Goal: Book appointment/travel/reservation

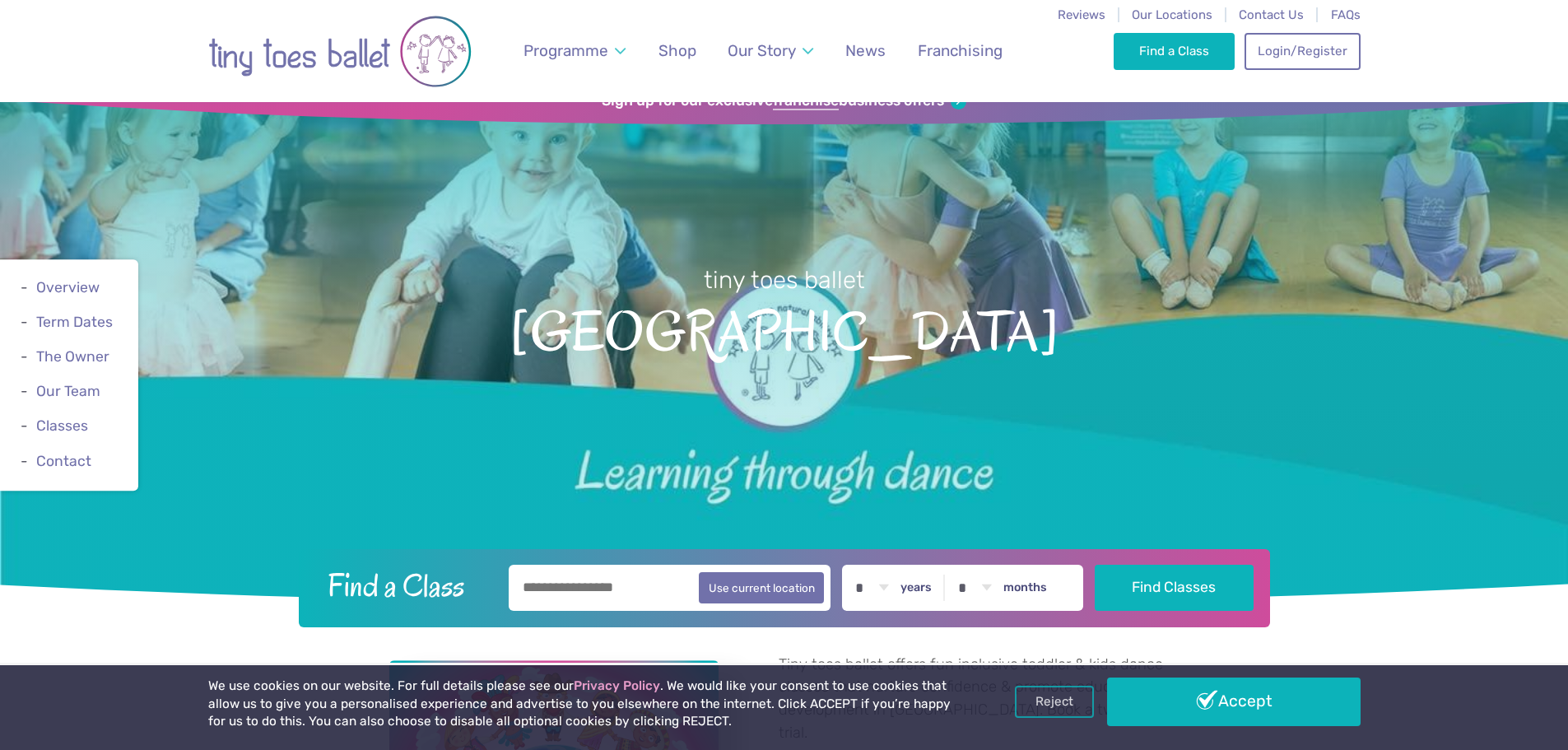
scroll to position [82, 0]
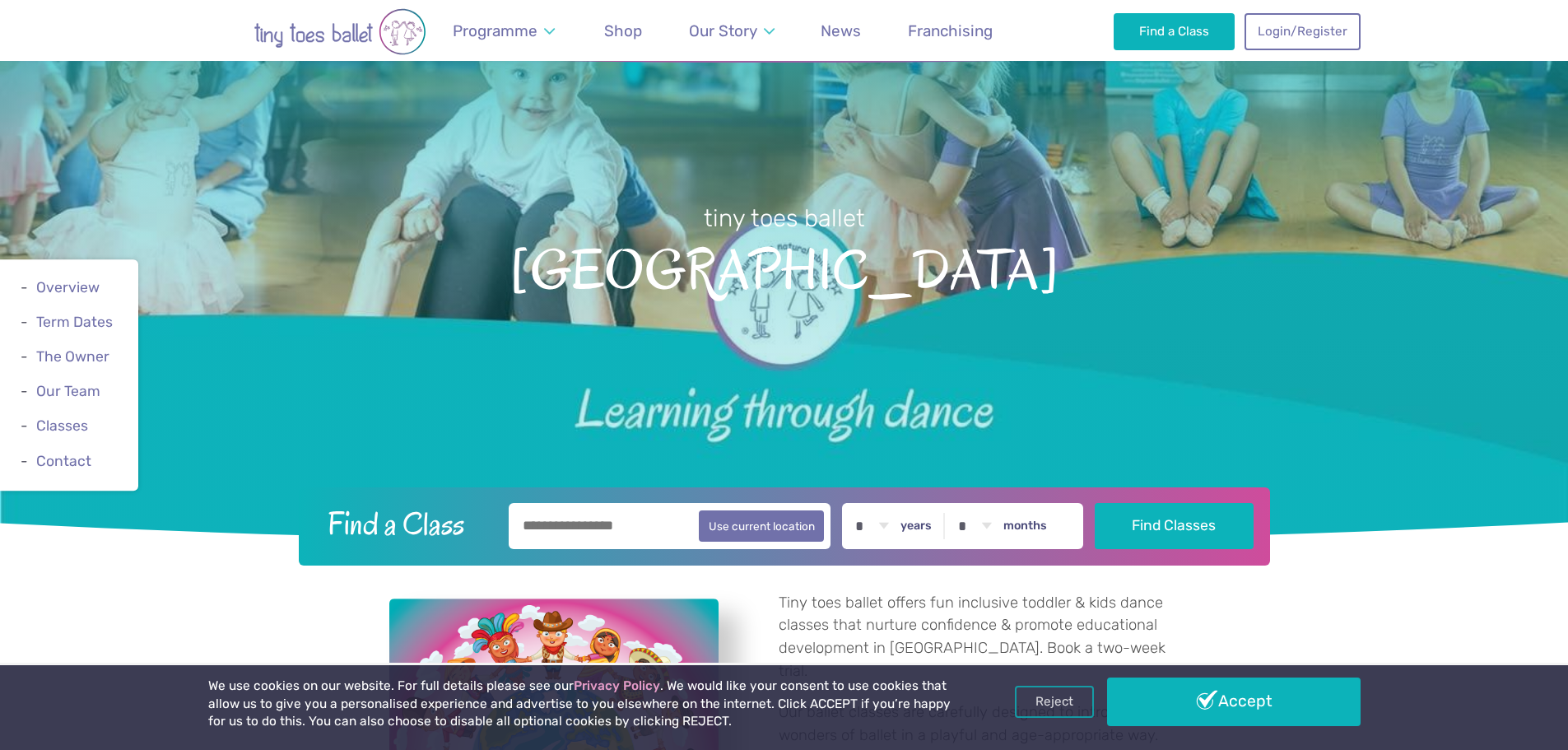
click at [650, 530] on input "text" at bounding box center [670, 526] width 323 height 46
type input "*******"
click at [912, 527] on div "* * * * * * * * * * ** ** ** years * * * * * * * * * * ** ** months" at bounding box center [962, 526] width 241 height 46
click at [890, 527] on select "* * * * * * * * * * ** ** **" at bounding box center [871, 526] width 51 height 46
select select "*"
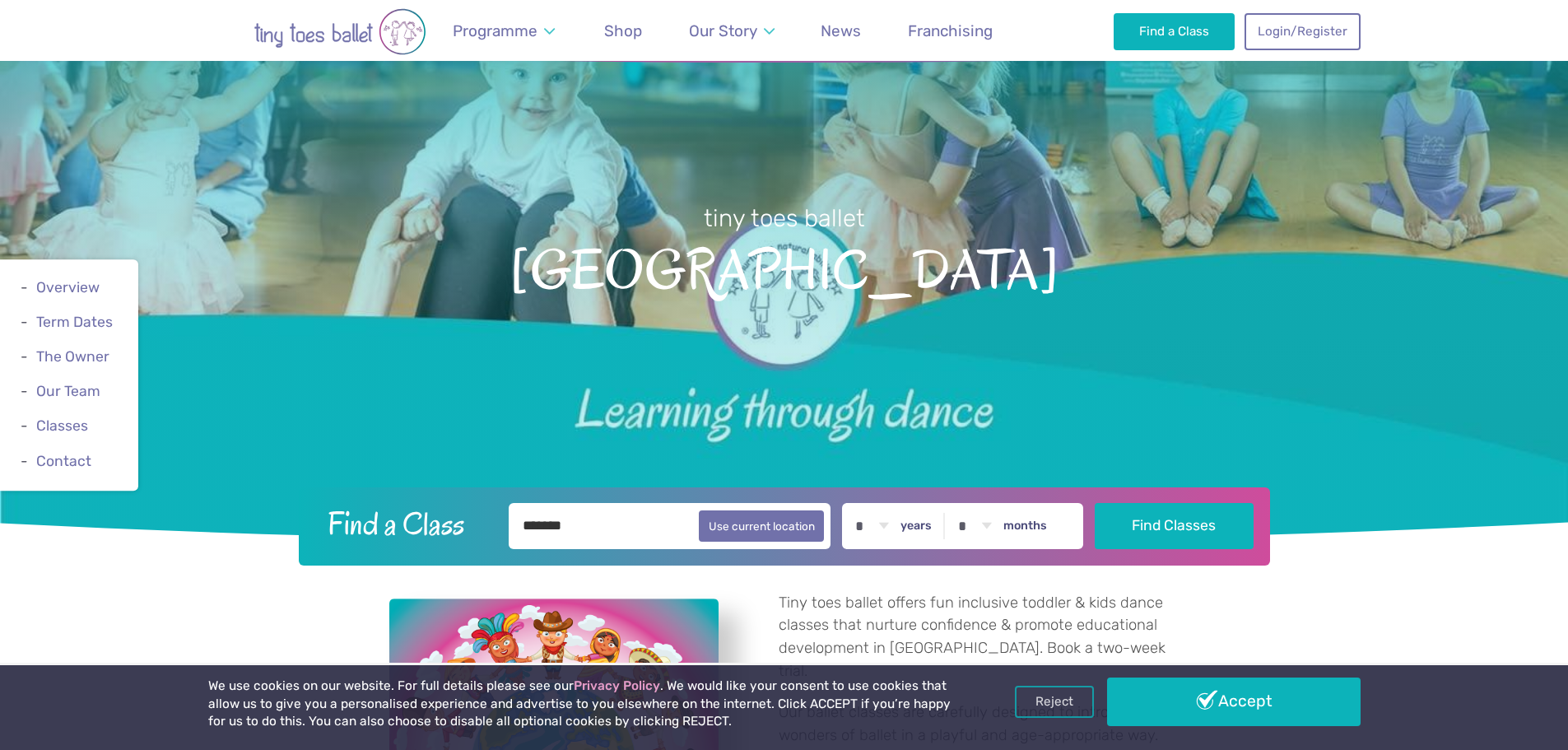
click at [859, 503] on select "* * * * * * * * * * ** ** **" at bounding box center [871, 526] width 51 height 46
click at [985, 526] on select "* * * * * * * * * * ** **" at bounding box center [974, 526] width 51 height 46
select select "*"
click at [962, 503] on select "* * * * * * * * * * ** **" at bounding box center [974, 526] width 51 height 46
click at [1139, 531] on button "Find Classes" at bounding box center [1174, 525] width 159 height 46
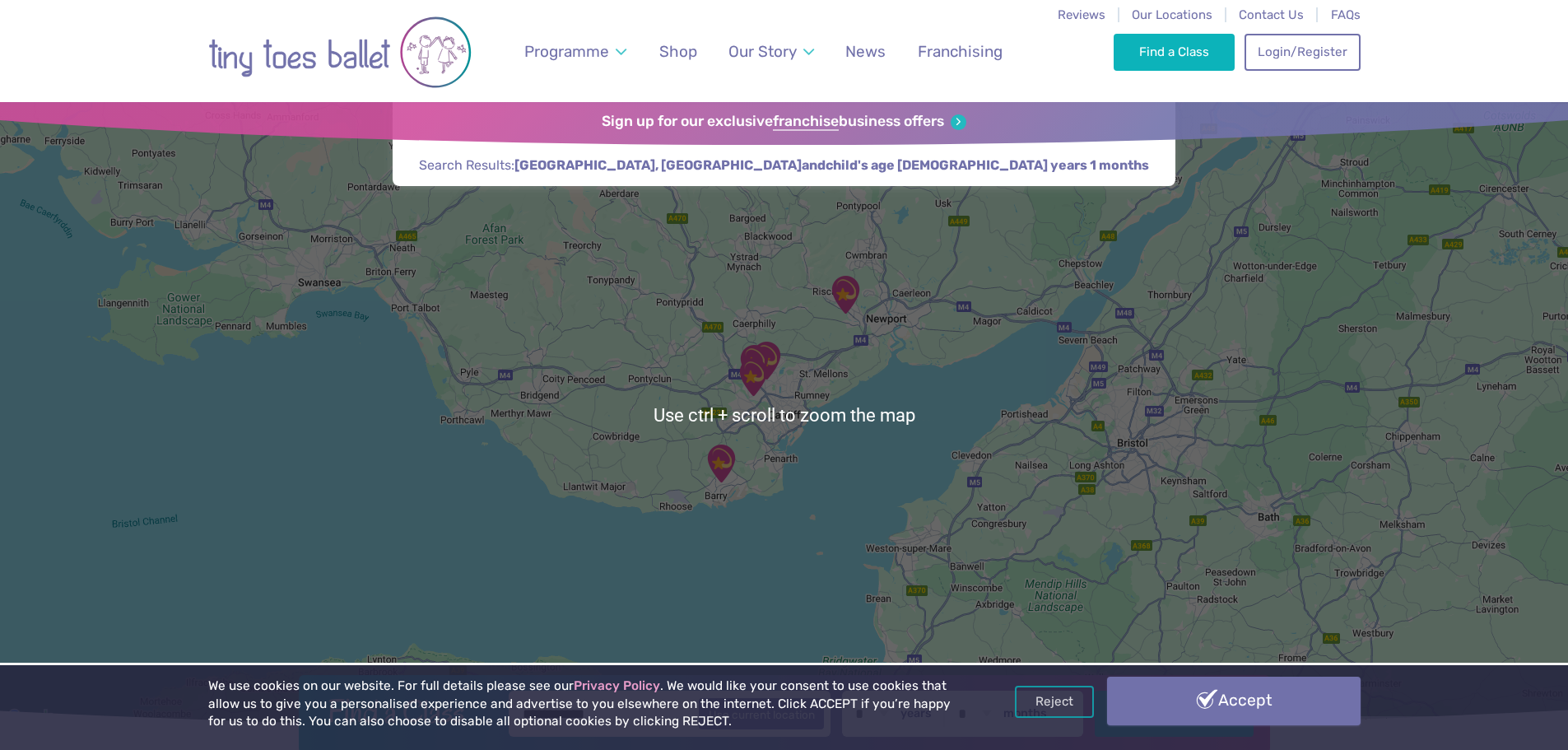
click at [1221, 712] on link "Accept" at bounding box center [1233, 701] width 253 height 48
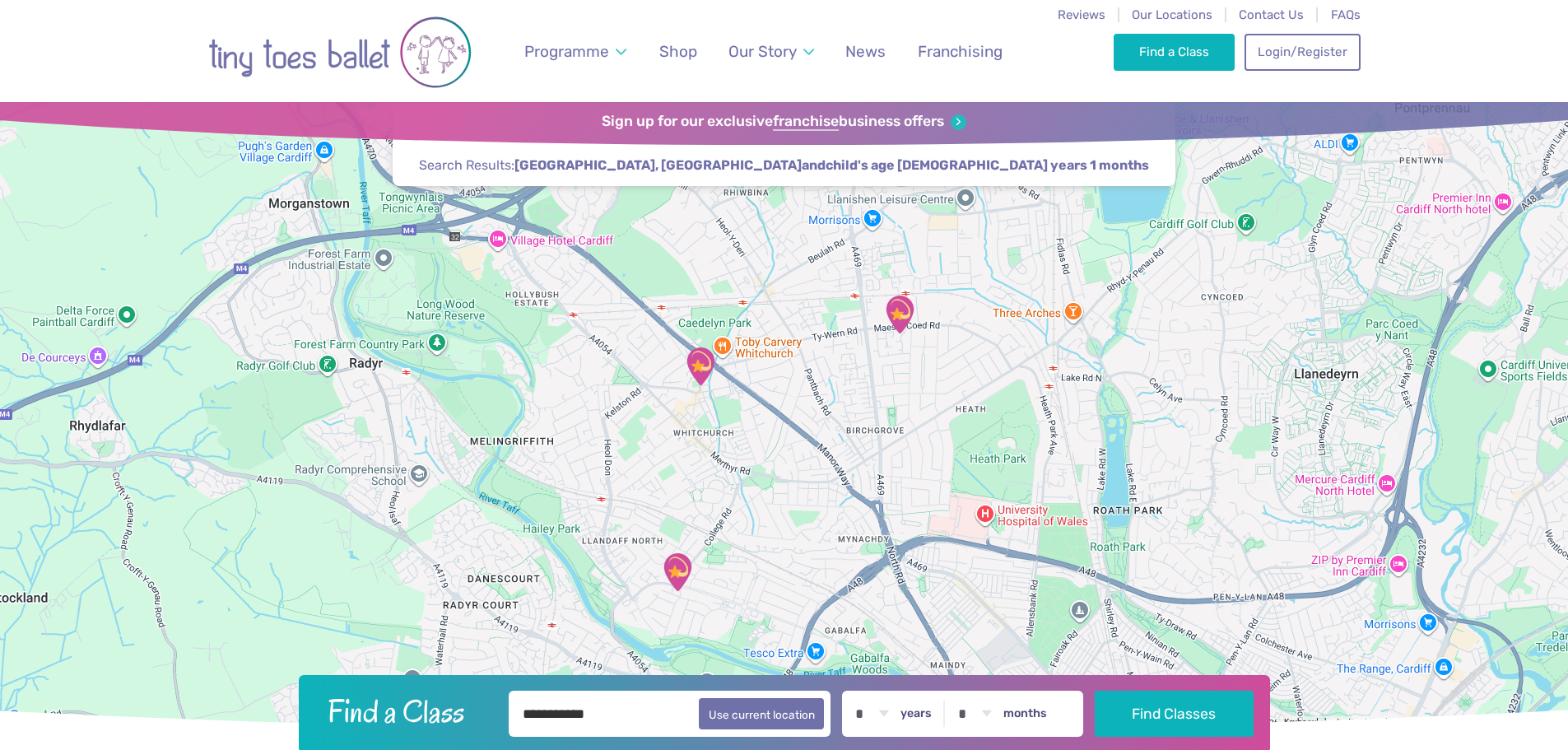
drag, startPoint x: 780, startPoint y: 367, endPoint x: 733, endPoint y: 511, distance: 151.5
click at [733, 511] on div at bounding box center [784, 414] width 1568 height 625
click at [676, 572] on img "Llandaff North and Gabalfa Hub" at bounding box center [677, 572] width 41 height 41
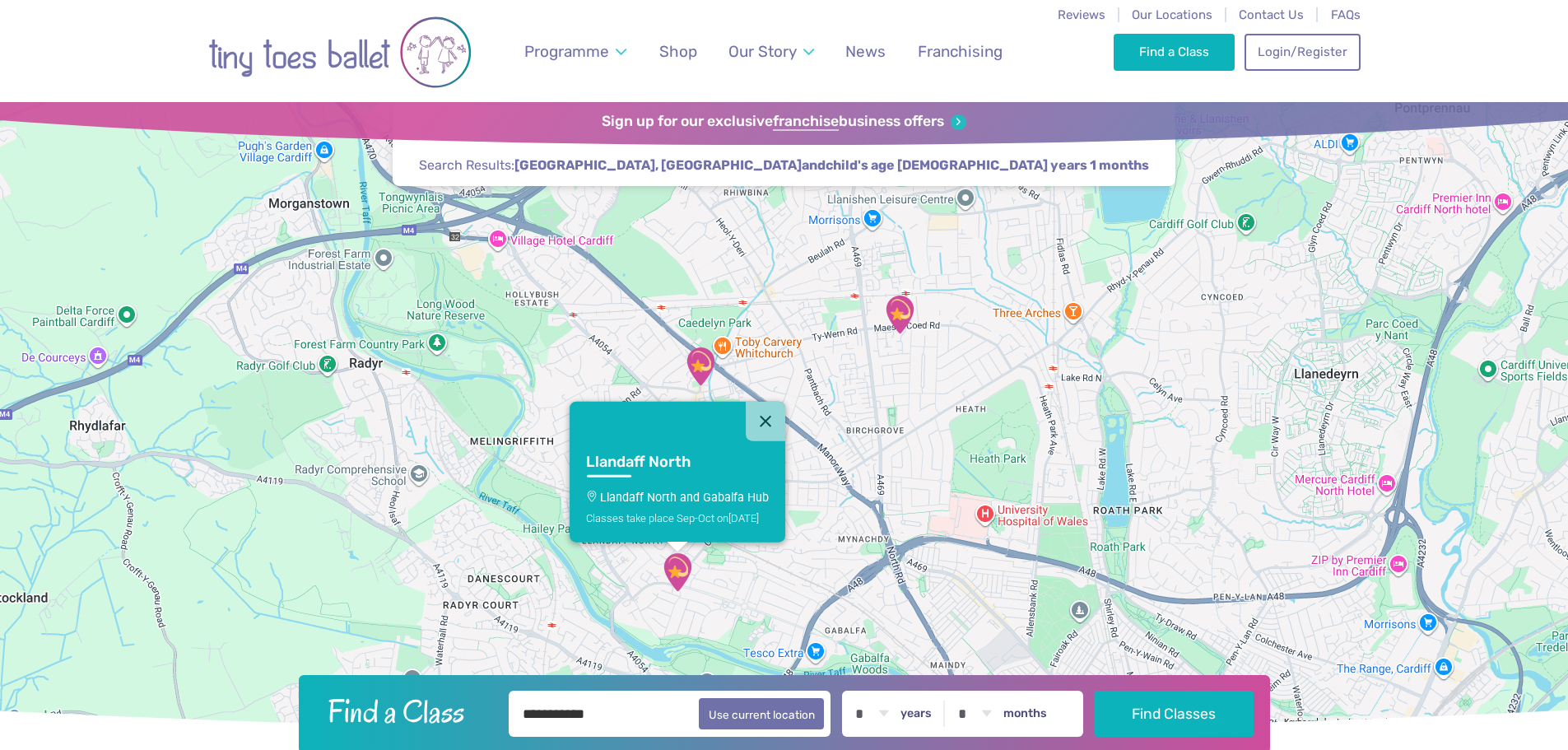
click at [673, 563] on img "Llandaff North and Gabalfa Hub" at bounding box center [677, 572] width 41 height 41
click at [653, 462] on h3 "Llandaff North" at bounding box center [662, 462] width 153 height 19
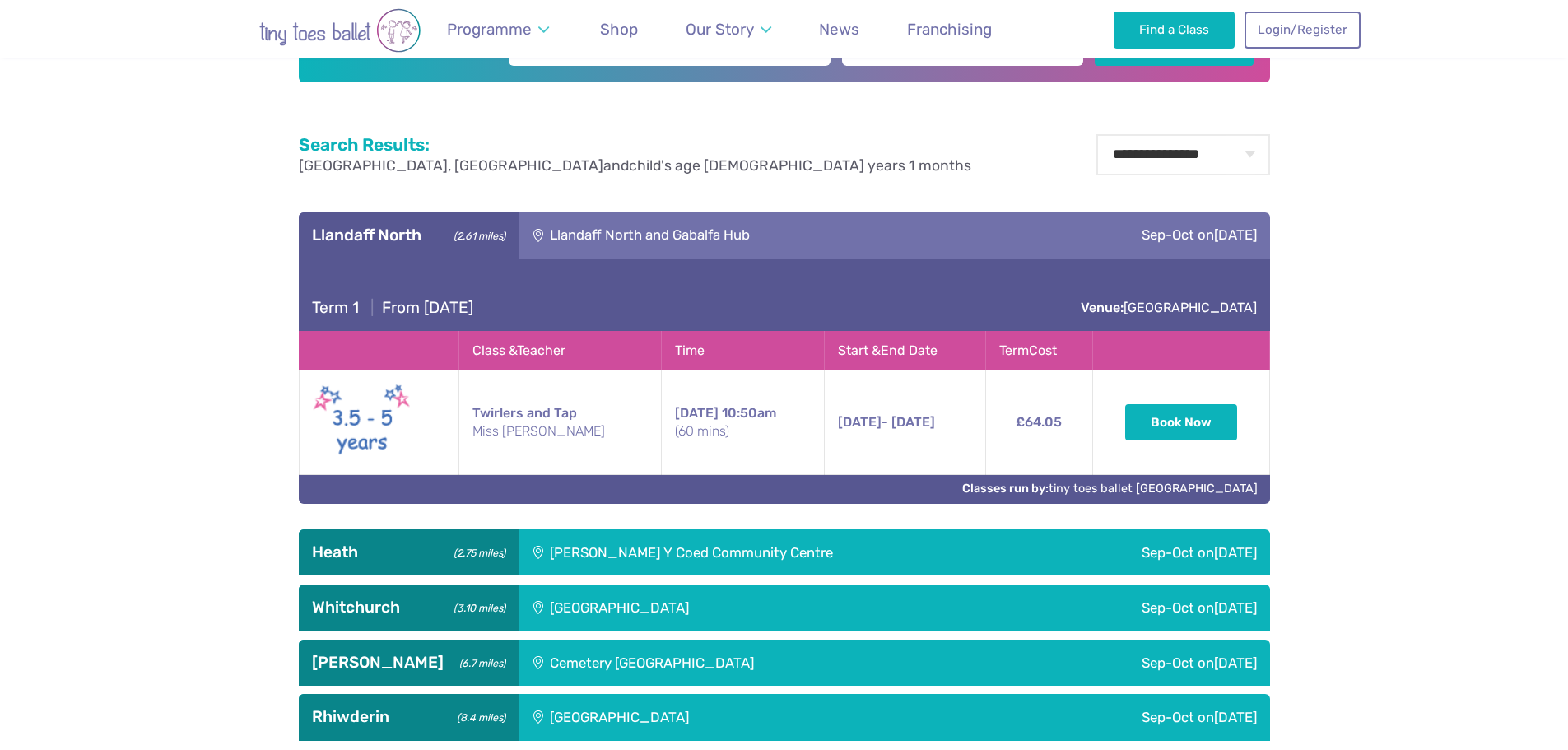
scroll to position [571, 0]
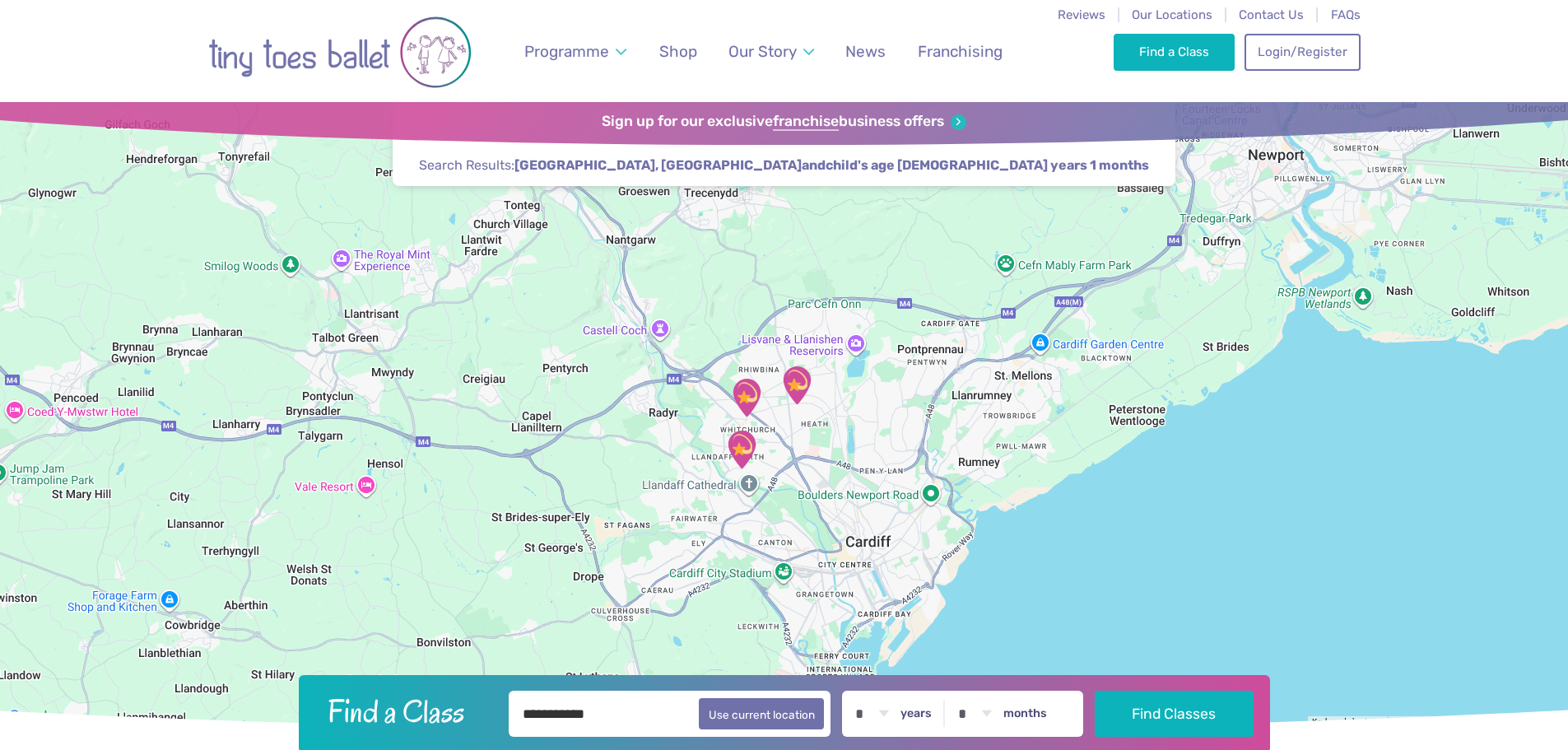
click at [742, 386] on img "Whitchurch Community Centre" at bounding box center [747, 398] width 41 height 41
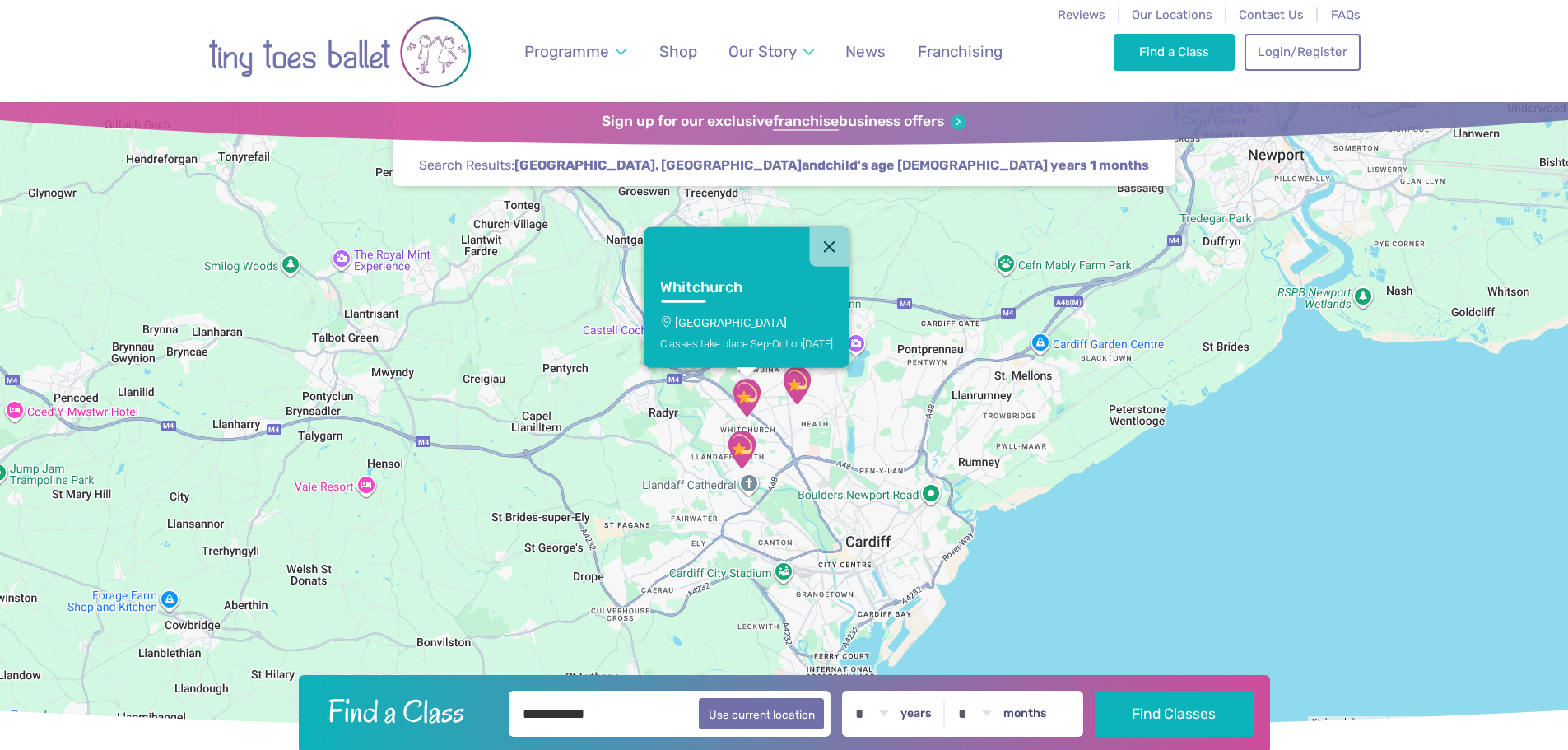
click at [743, 306] on link "Whitchurch Whitchurch Community Centre Classes take place Sep-Oct on Friday" at bounding box center [746, 317] width 205 height 101
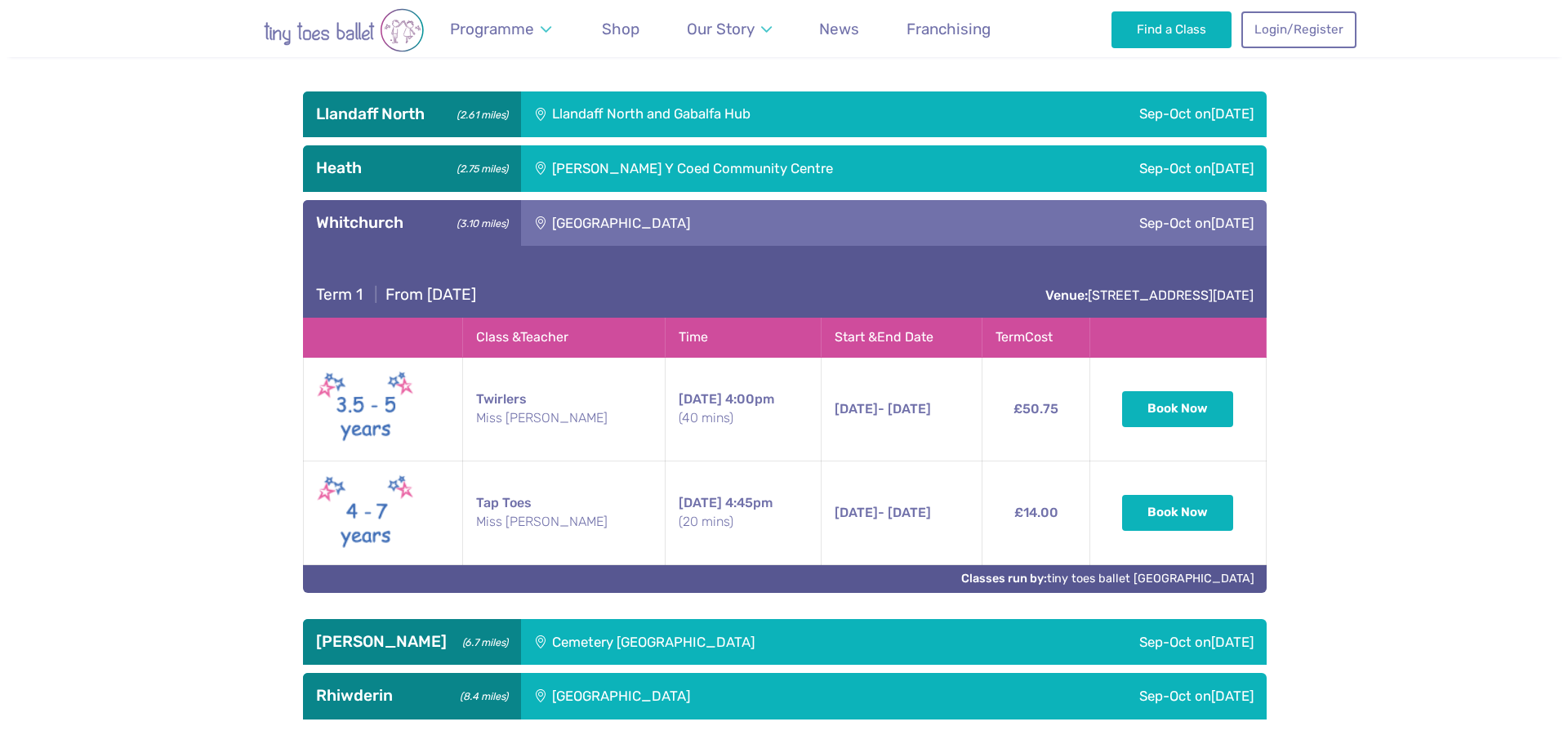
scroll to position [756, 0]
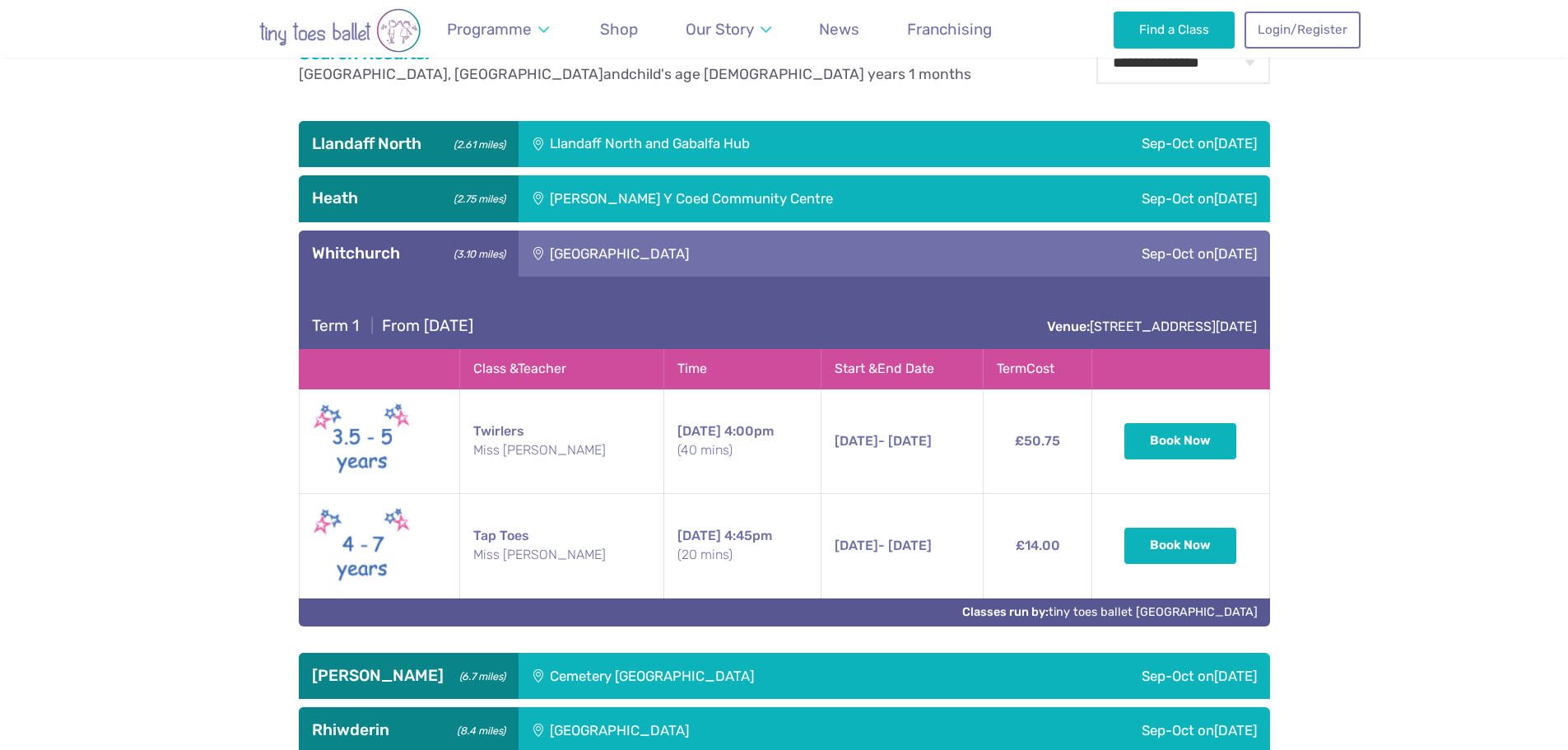
click at [689, 186] on div "Maes Y Coed Community Centre" at bounding box center [781, 198] width 525 height 46
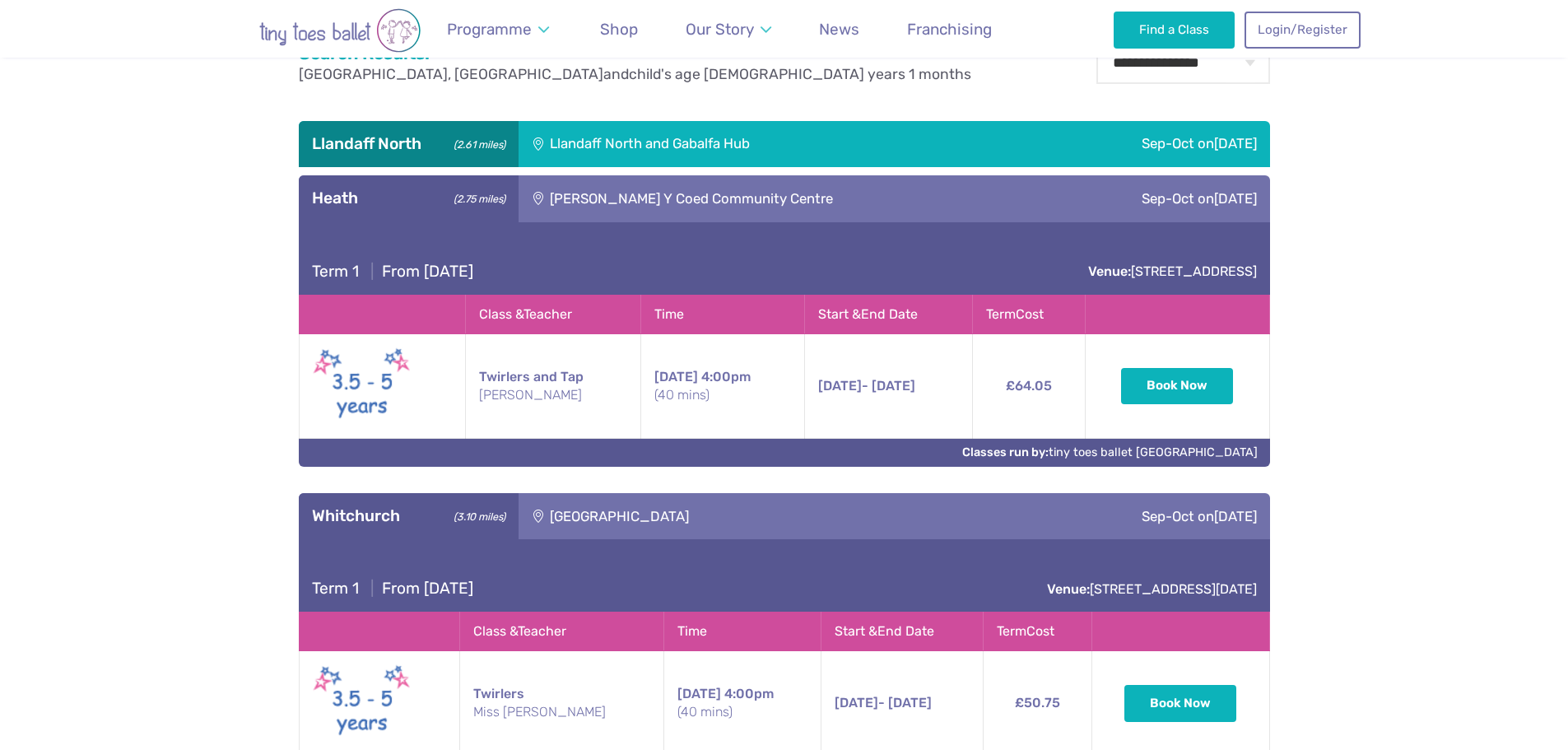
click at [676, 138] on div "Llandaff North and Gabalfa Hub" at bounding box center [757, 144] width 477 height 46
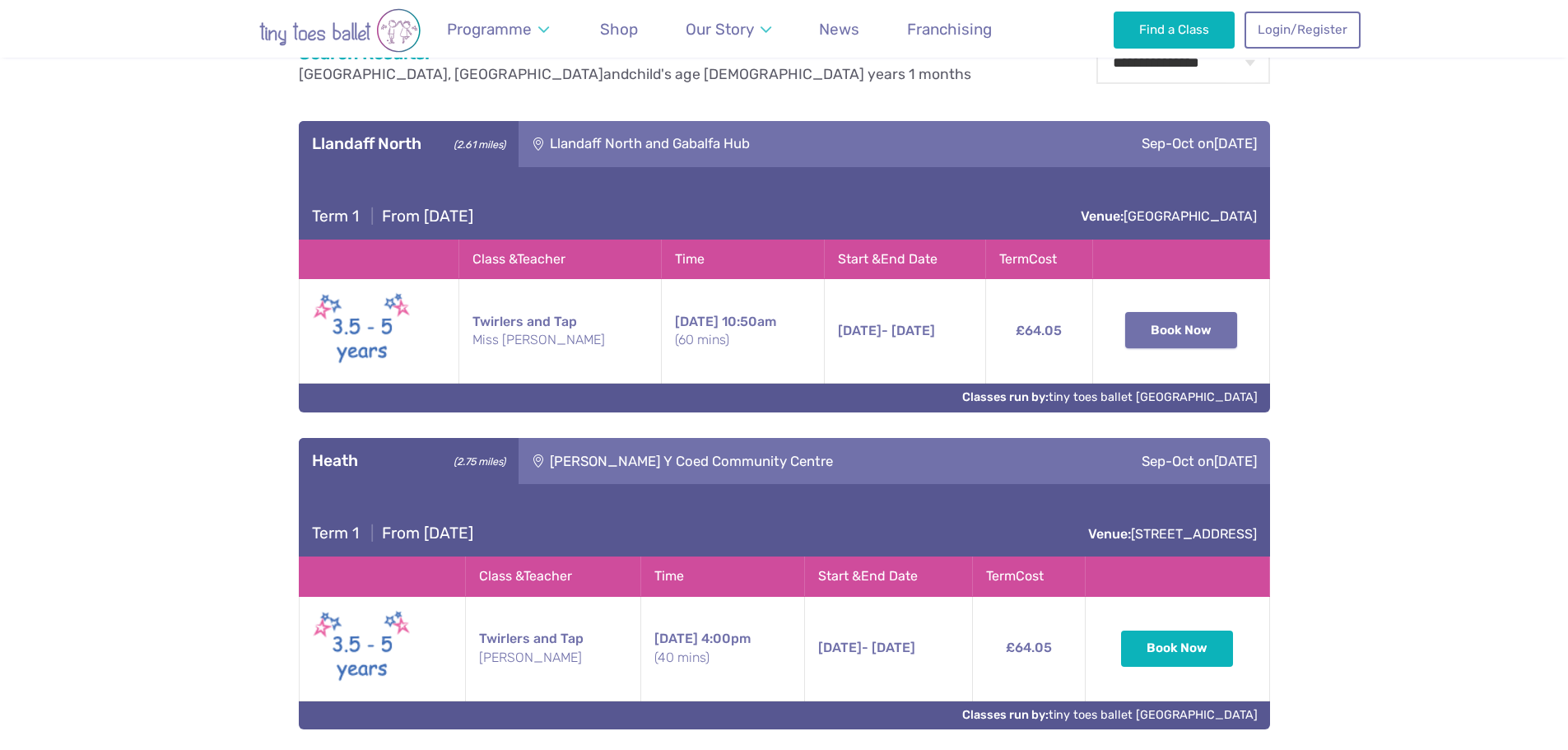
click at [1192, 320] on button "Book Now" at bounding box center [1182, 330] width 112 height 37
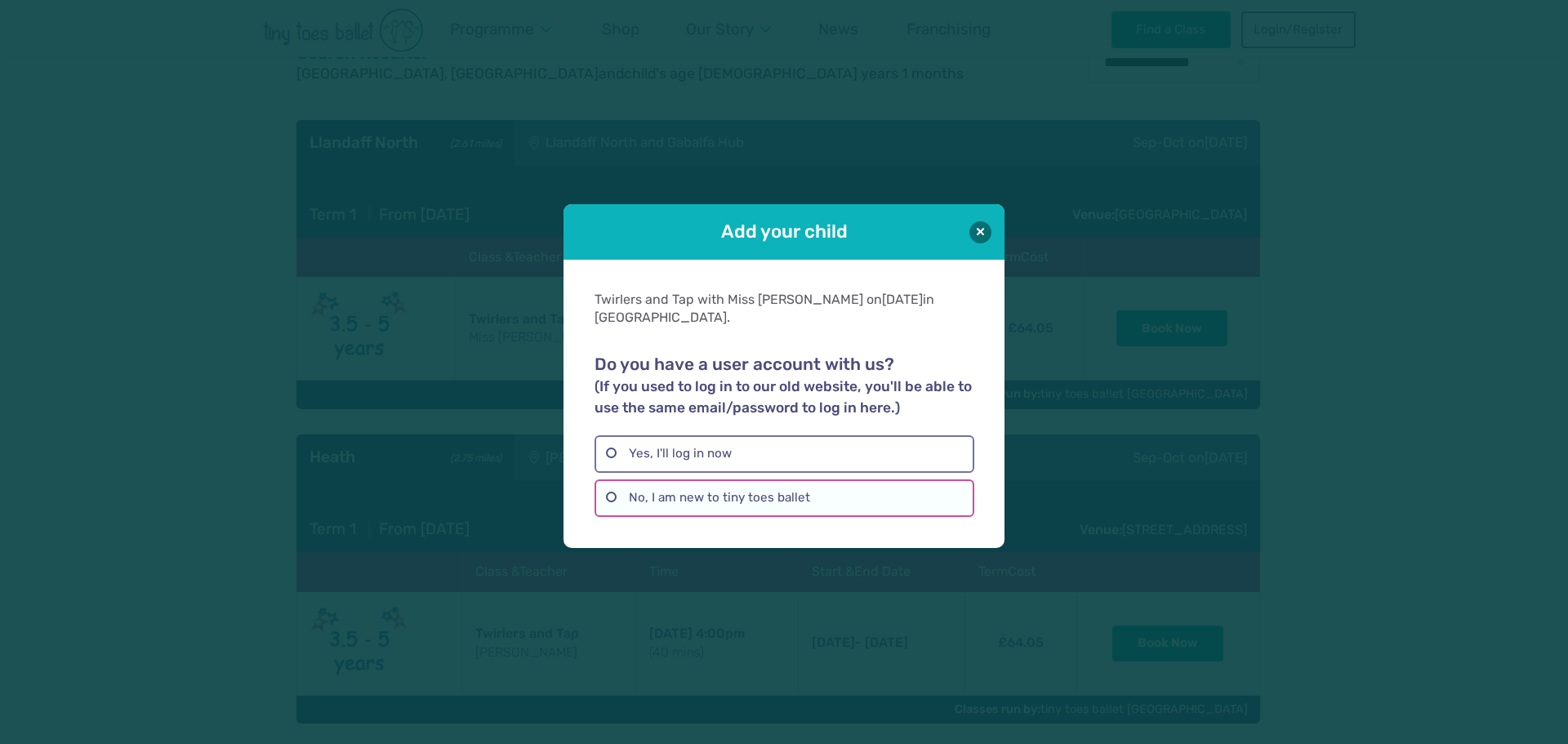
click at [794, 494] on label "No, I am new to tiny toes ballet" at bounding box center [784, 498] width 379 height 38
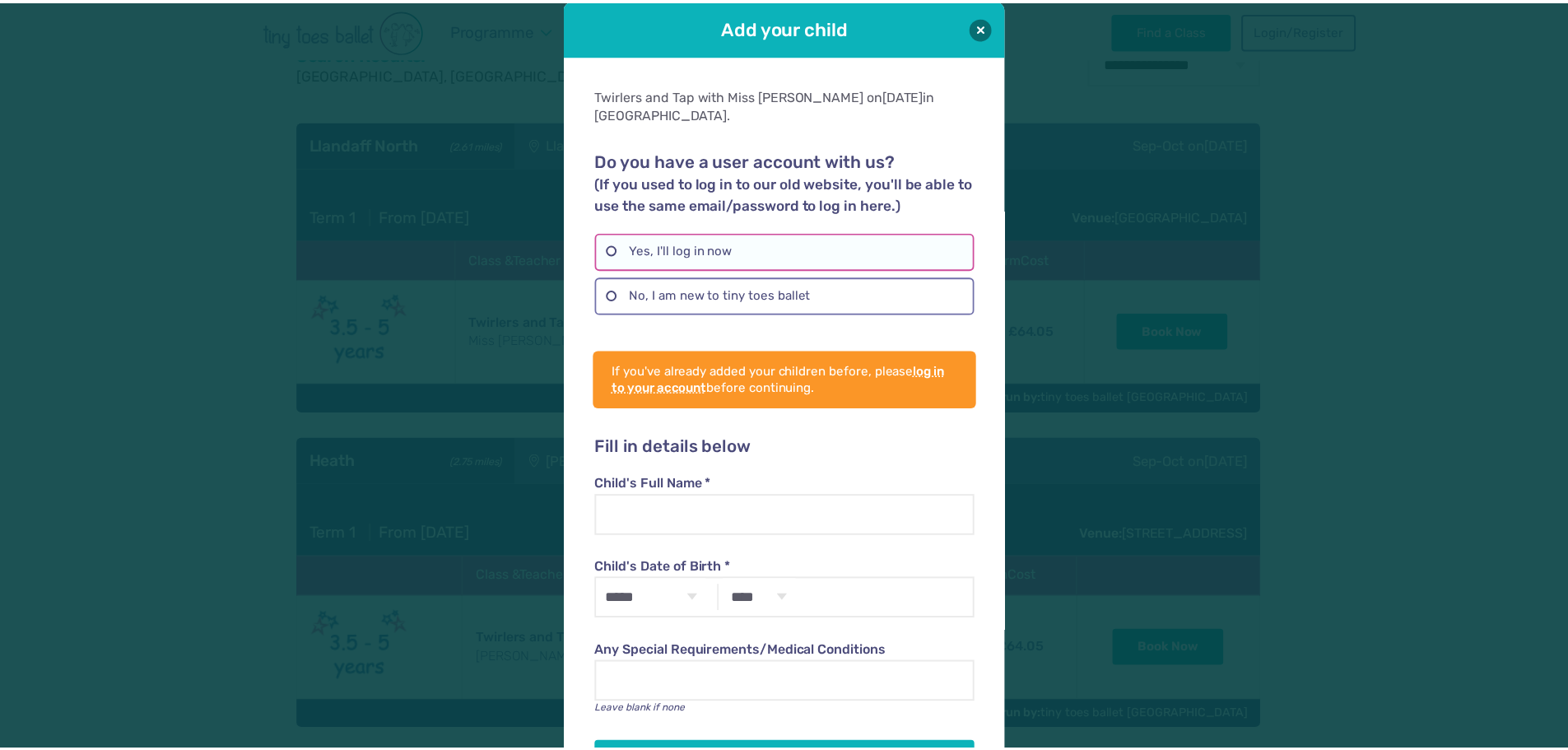
scroll to position [0, 0]
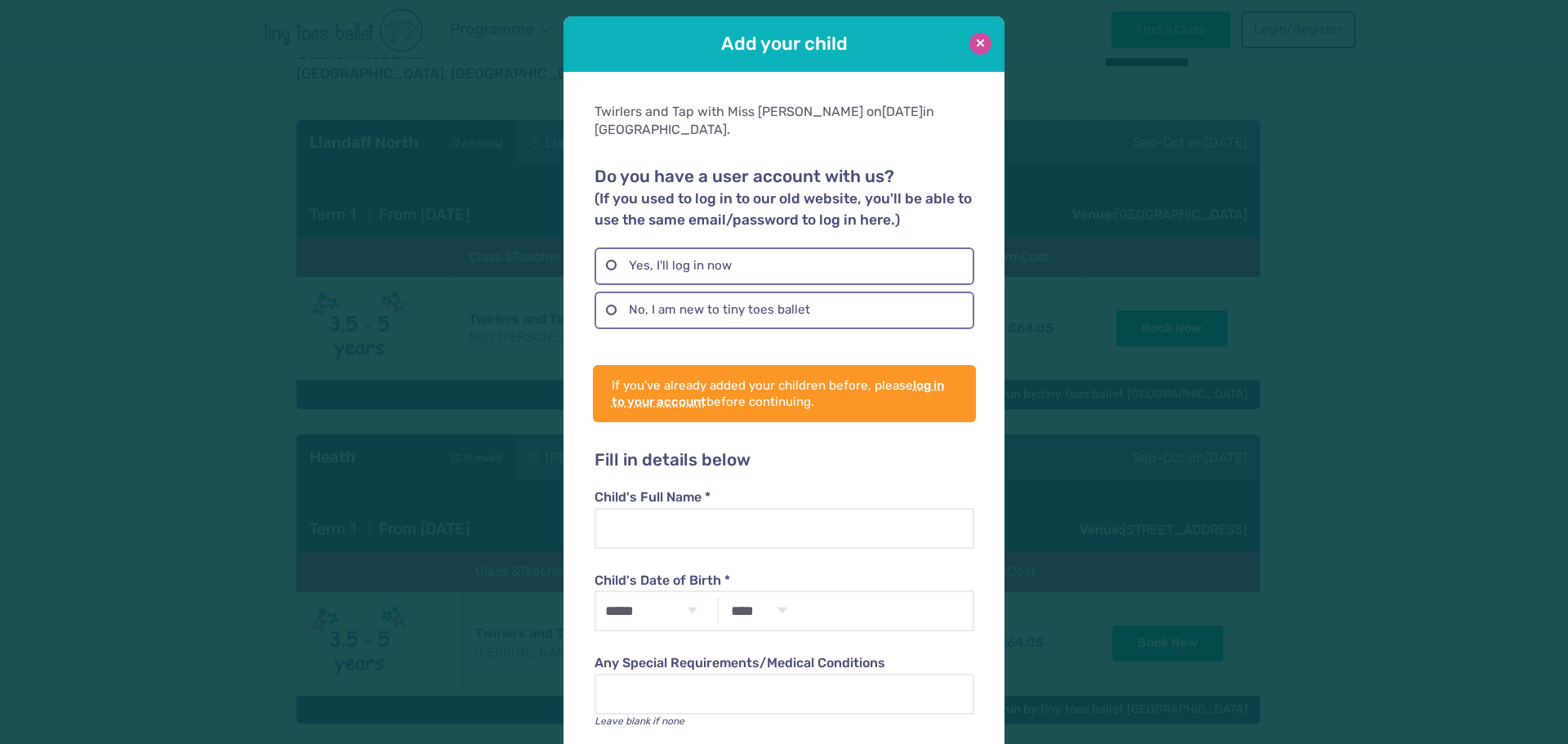
click at [983, 36] on button at bounding box center [980, 44] width 22 height 22
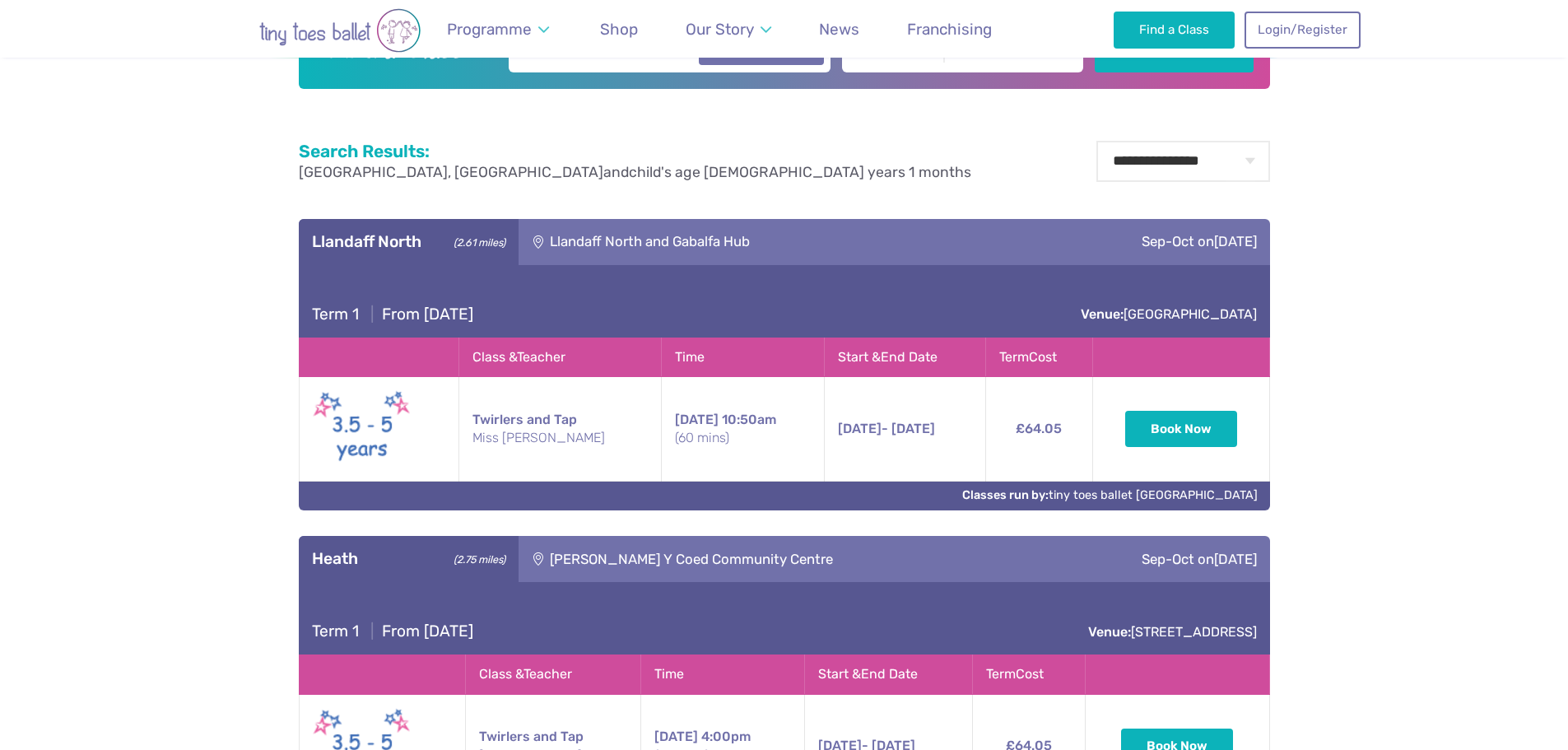
scroll to position [598, 0]
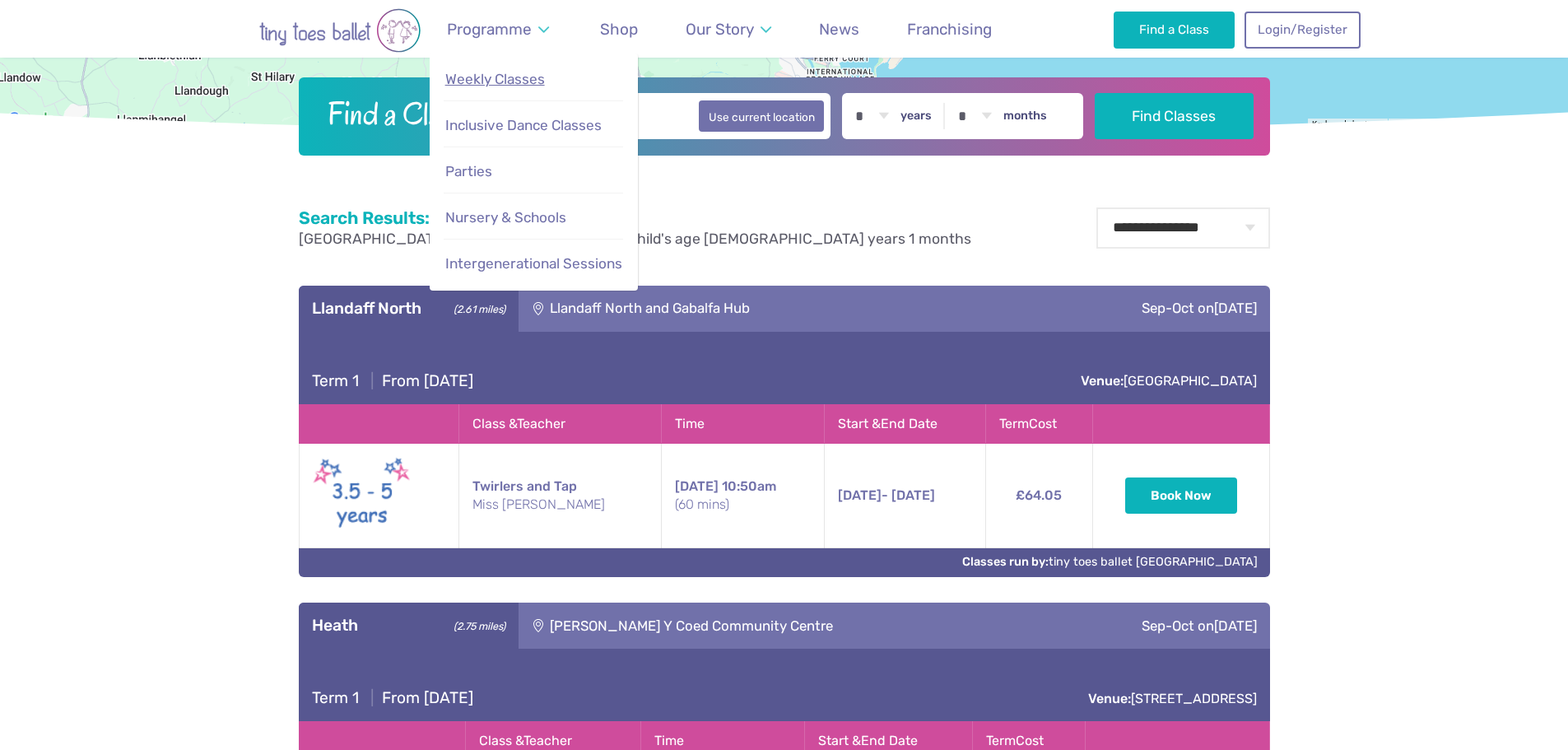
click at [527, 84] on span "Weekly Classes" at bounding box center [494, 78] width 99 height 16
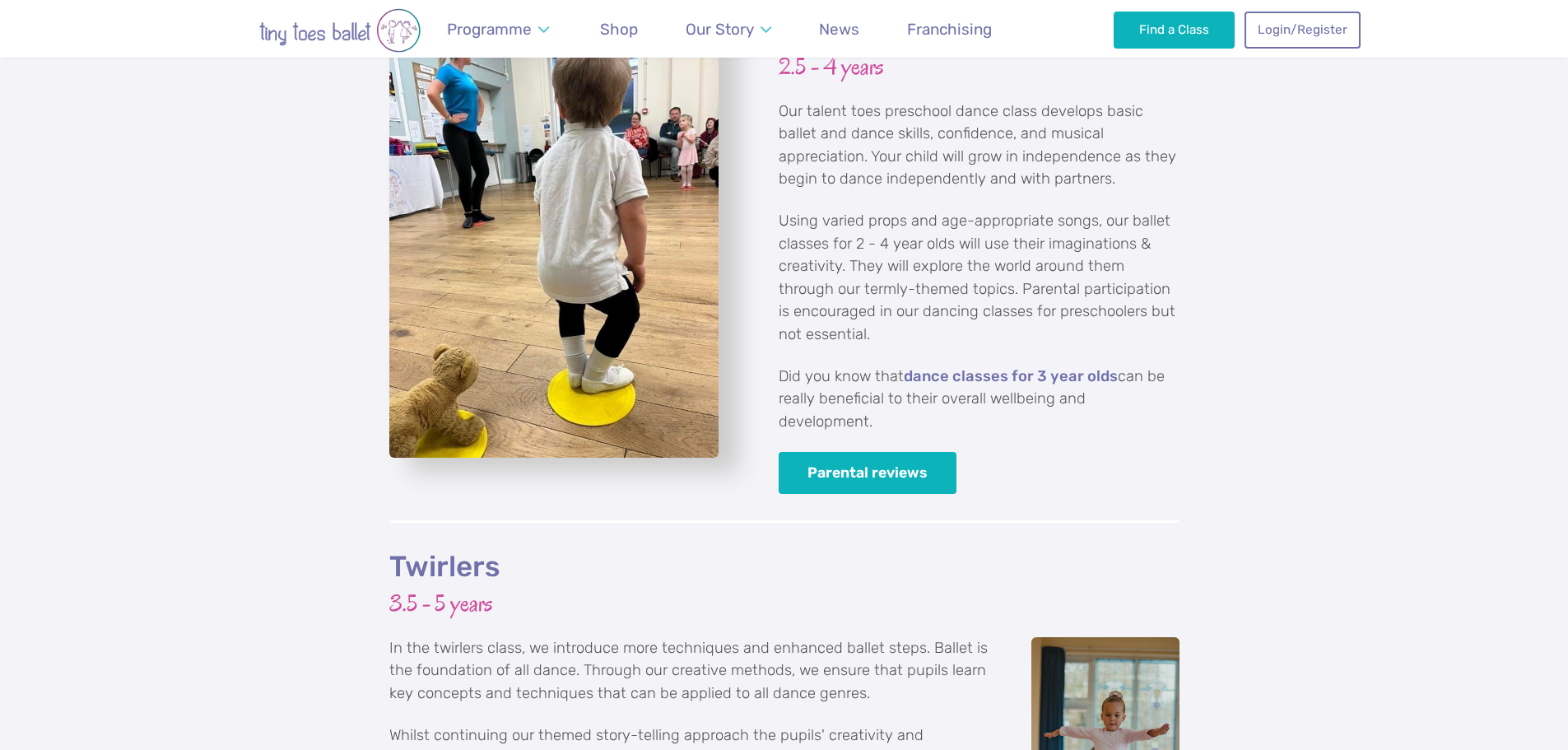
scroll to position [2469, 0]
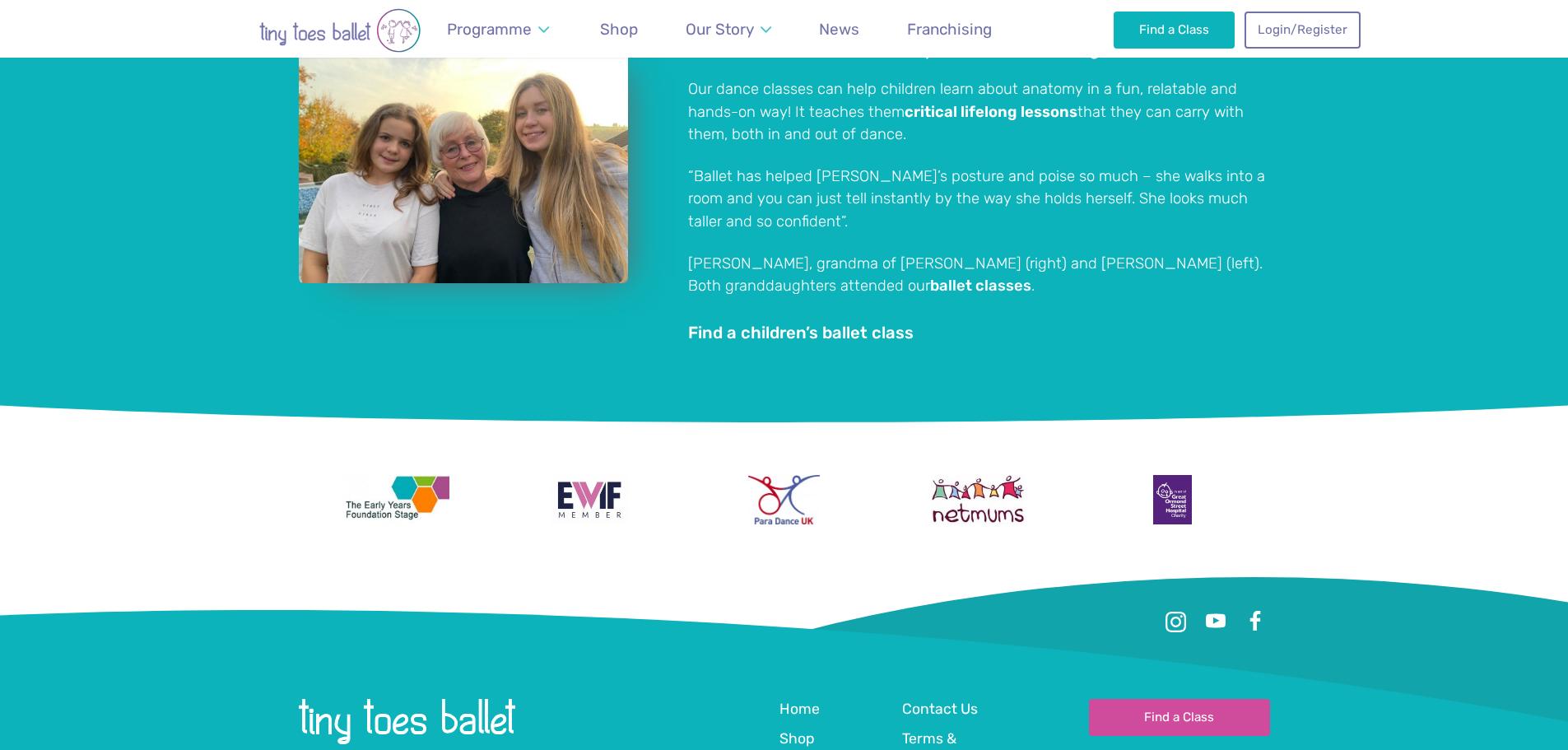
scroll to position [2881, 0]
